Goal: Task Accomplishment & Management: Use online tool/utility

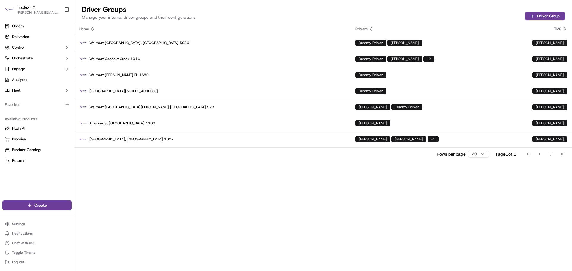
click at [29, 13] on span "jeff@usenash.com" at bounding box center [38, 12] width 43 height 5
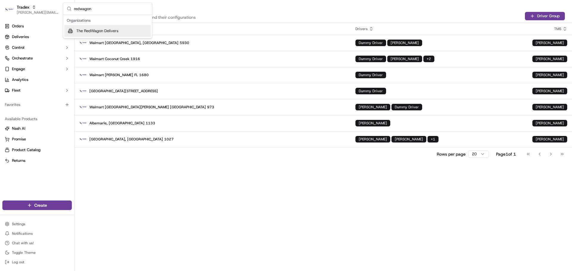
type input "redwagon"
click at [85, 34] on div "The RedWagon Delivers" at bounding box center [107, 31] width 86 height 12
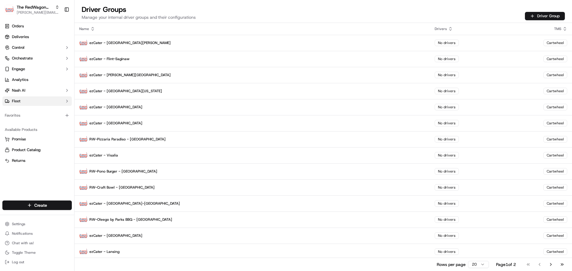
click at [28, 100] on button "Fleet" at bounding box center [36, 102] width 69 height 10
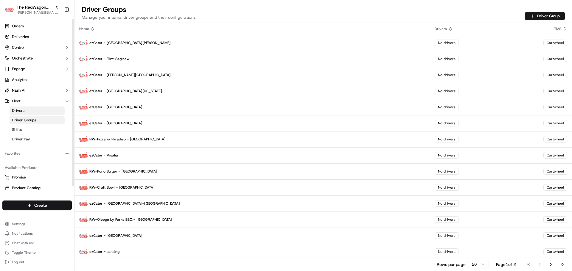
click at [30, 111] on link "Drivers" at bounding box center [37, 111] width 55 height 8
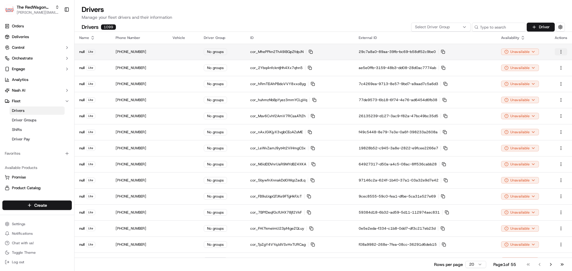
click at [558, 52] on html "The RedWagon Delivers jeff@usenash.com Toggle Sidebar Orders Deliveries Control…" at bounding box center [286, 135] width 572 height 271
click at [162, 53] on html "The RedWagon Delivers jeff@usenash.com Toggle Sidebar Orders Deliveries Control…" at bounding box center [286, 135] width 572 height 271
click at [189, 45] on td at bounding box center [183, 52] width 31 height 16
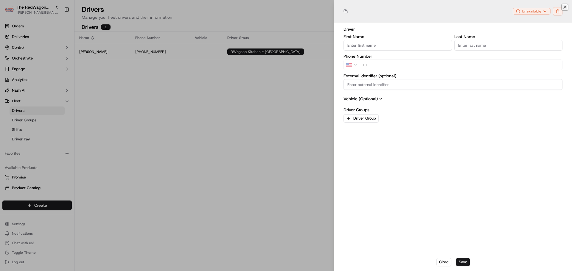
type input "+1"
click at [209, 13] on div at bounding box center [286, 135] width 572 height 271
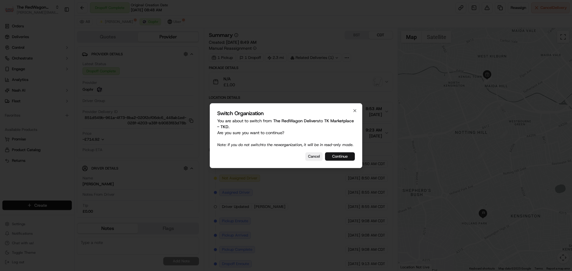
click at [337, 161] on button "Continue" at bounding box center [340, 156] width 30 height 8
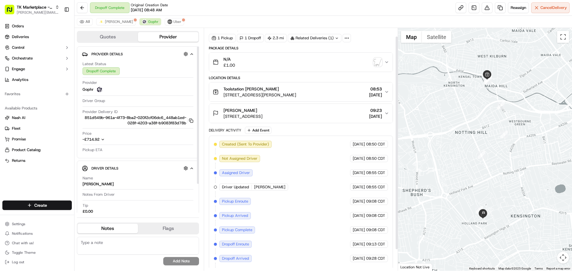
scroll to position [33, 0]
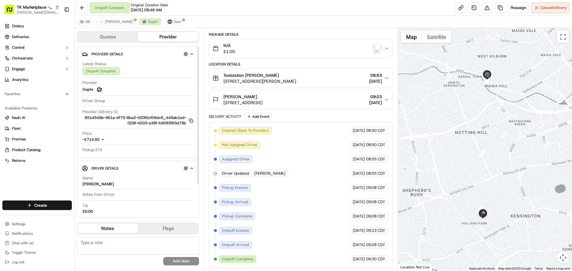
click at [103, 142] on icon "button" at bounding box center [103, 140] width 4 height 4
click at [279, 25] on div "All Addison Lee Gophr Uber" at bounding box center [322, 22] width 497 height 12
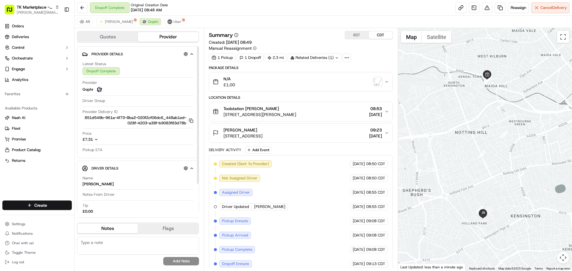
click at [99, 142] on div "£7.31" at bounding box center [96, 139] width 26 height 5
click at [97, 164] on icon "button" at bounding box center [96, 162] width 4 height 4
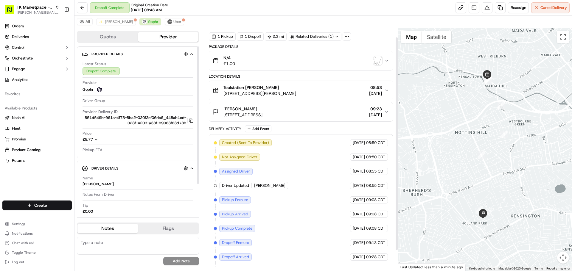
scroll to position [33, 0]
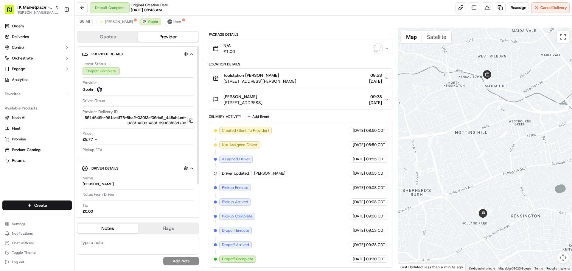
click at [94, 142] on div "£8.77" at bounding box center [96, 139] width 26 height 5
click at [96, 164] on icon "button" at bounding box center [96, 162] width 4 height 4
click at [112, 23] on span "[PERSON_NAME]" at bounding box center [119, 21] width 28 height 5
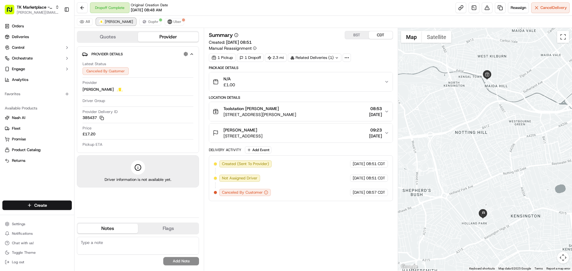
scroll to position [0, 0]
click at [141, 24] on button "Gophr" at bounding box center [150, 21] width 22 height 7
